Goal: Navigation & Orientation: Understand site structure

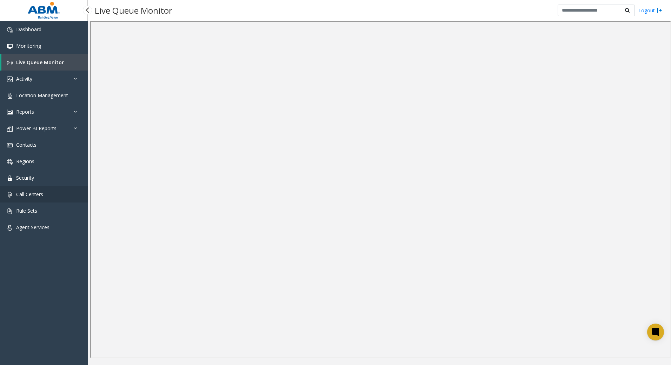
click at [40, 201] on link "Call Centers" at bounding box center [44, 194] width 88 height 16
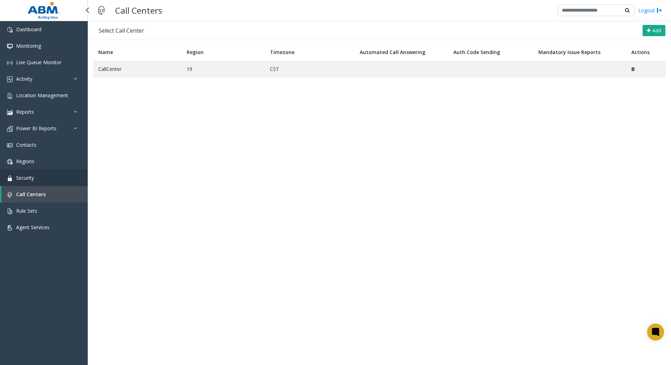
click at [33, 180] on span "Security" at bounding box center [25, 177] width 18 height 7
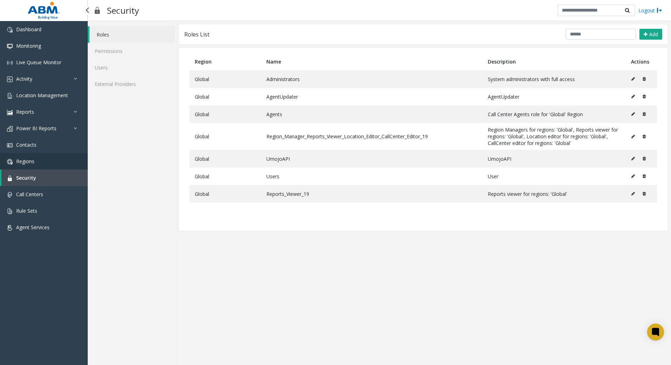
click at [39, 161] on link "Regions" at bounding box center [44, 161] width 88 height 16
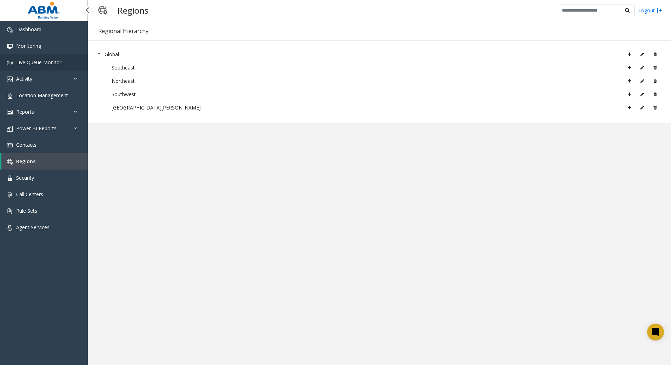
click at [41, 68] on link "Live Queue Monitor" at bounding box center [44, 62] width 88 height 16
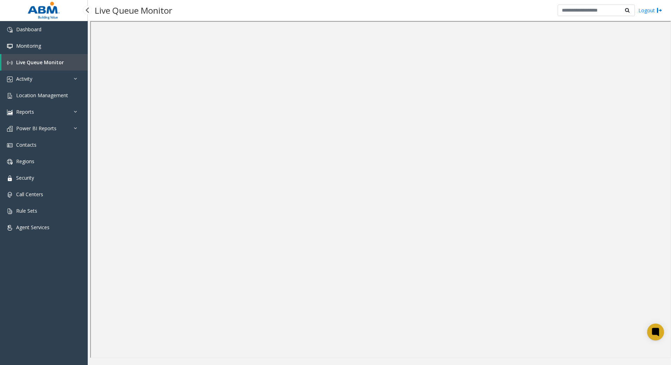
click at [48, 61] on span "Live Queue Monitor" at bounding box center [40, 62] width 48 height 7
